Goal: Task Accomplishment & Management: Manage account settings

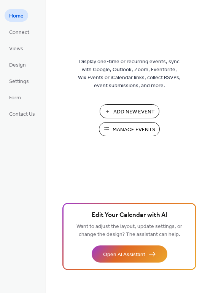
click at [126, 132] on span "Manage Events" at bounding box center [134, 130] width 43 height 8
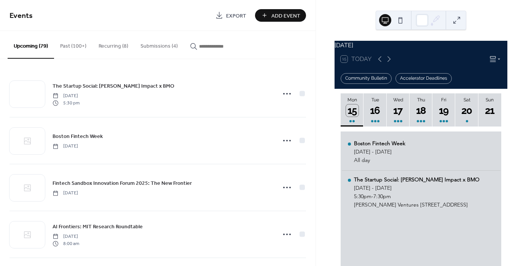
click at [151, 49] on button "Submissions (4)" at bounding box center [158, 44] width 49 height 27
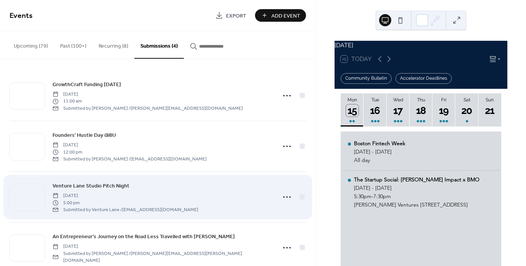
scroll to position [14, 0]
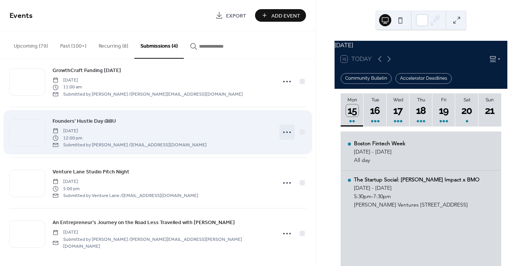
click at [286, 130] on icon at bounding box center [287, 132] width 12 height 12
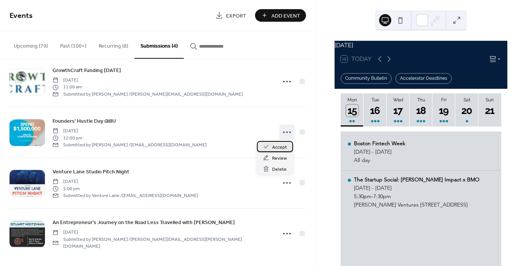
click at [280, 145] on span "Accept" at bounding box center [279, 147] width 15 height 8
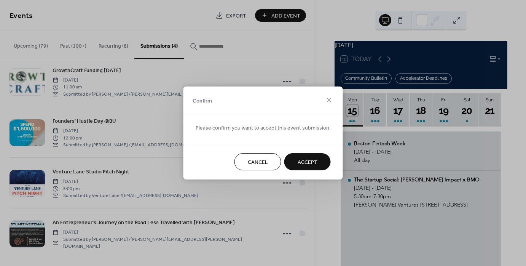
click at [294, 161] on button "Accept" at bounding box center [307, 161] width 46 height 17
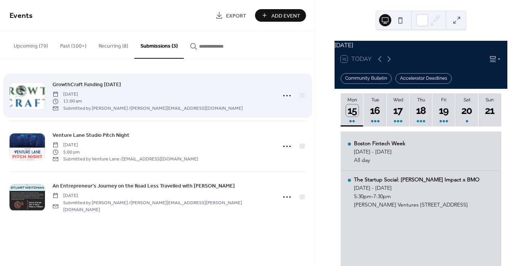
scroll to position [0, 0]
click at [286, 93] on icon at bounding box center [287, 95] width 12 height 12
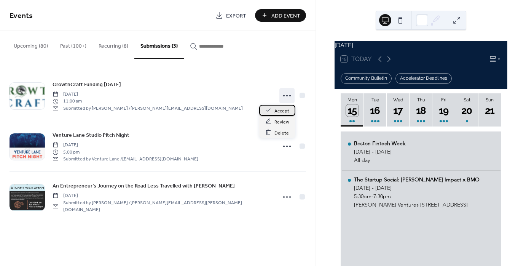
click at [280, 109] on span "Accept" at bounding box center [282, 111] width 15 height 8
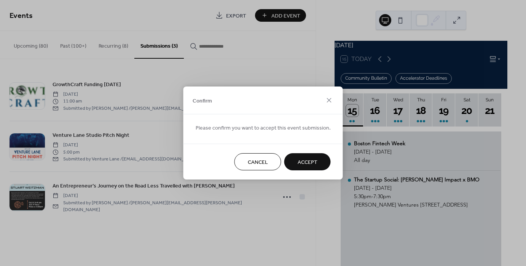
click at [308, 160] on span "Accept" at bounding box center [308, 162] width 20 height 8
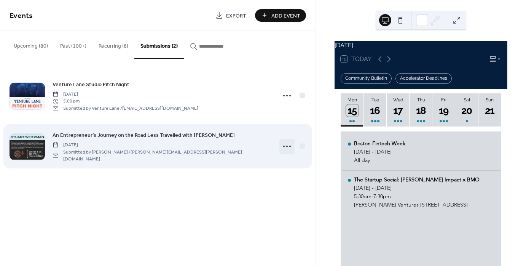
click at [288, 144] on icon at bounding box center [287, 146] width 12 height 12
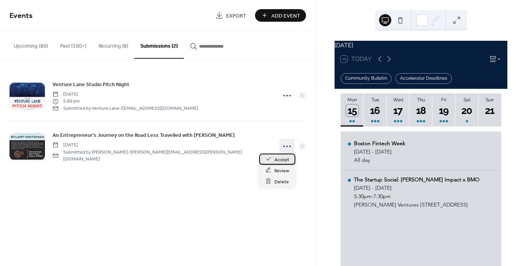
click at [286, 156] on span "Accept" at bounding box center [282, 159] width 15 height 8
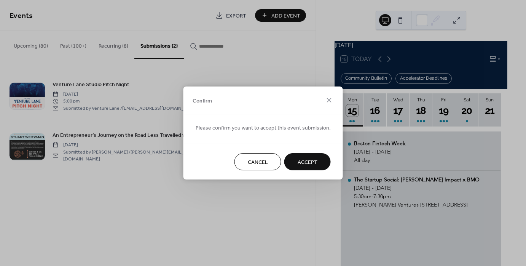
click at [315, 163] on button "Accept" at bounding box center [307, 161] width 46 height 17
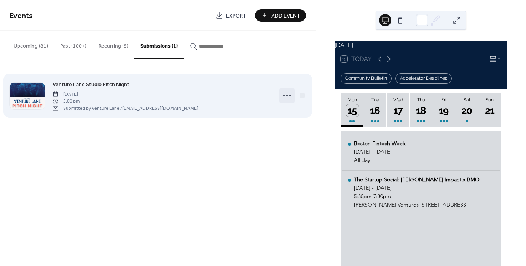
click at [289, 96] on icon at bounding box center [287, 95] width 12 height 12
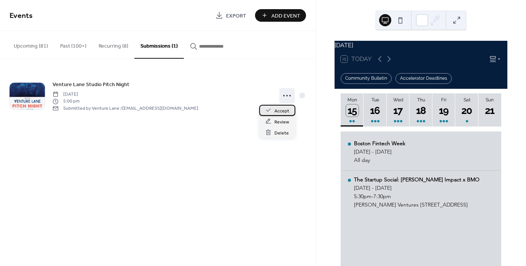
click at [283, 108] on span "Accept" at bounding box center [282, 111] width 15 height 8
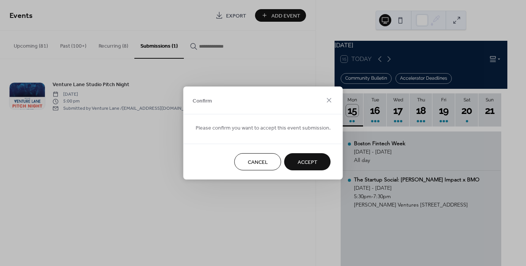
click at [305, 161] on span "Accept" at bounding box center [308, 162] width 20 height 8
